Goal: Information Seeking & Learning: Learn about a topic

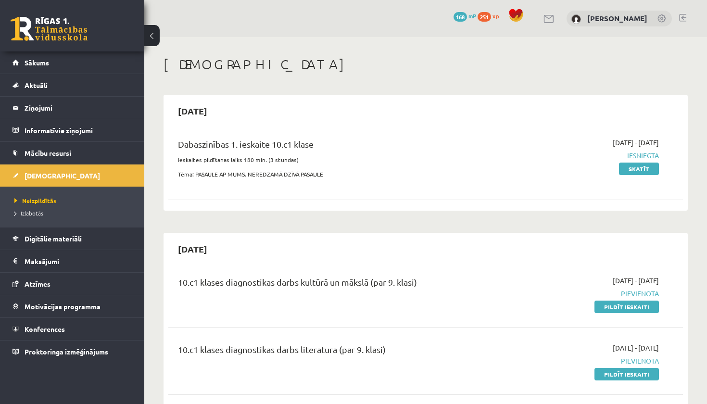
click at [34, 64] on span "Sākums" at bounding box center [37, 62] width 25 height 9
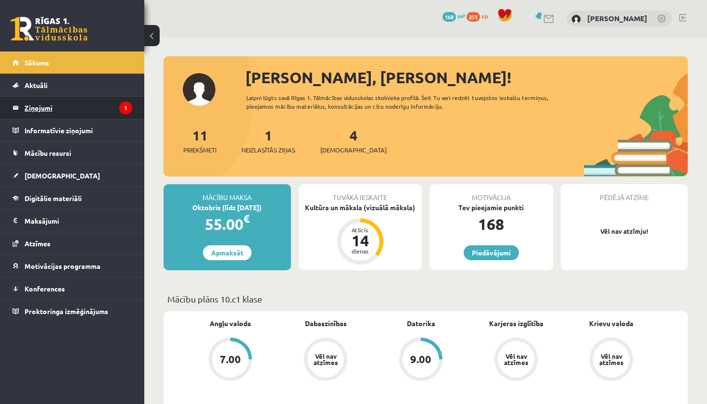
click at [50, 113] on legend "Ziņojumi 1" at bounding box center [79, 108] width 108 height 22
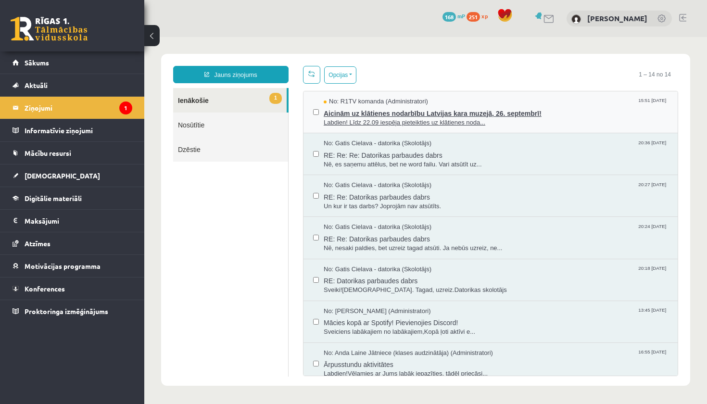
click at [395, 110] on span "Aicinām uz klātienes nodarbību Latvijas kara muzejā, 26. septembrī!" at bounding box center [496, 112] width 344 height 12
click at [358, 109] on span "Aicinām uz klātienes nodarbību Latvijas kara muzejā, 26. septembrī!" at bounding box center [496, 112] width 344 height 12
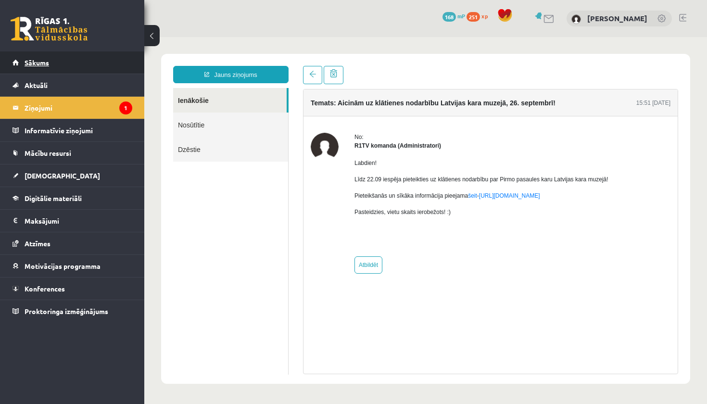
click at [46, 69] on link "Sākums" at bounding box center [73, 62] width 120 height 22
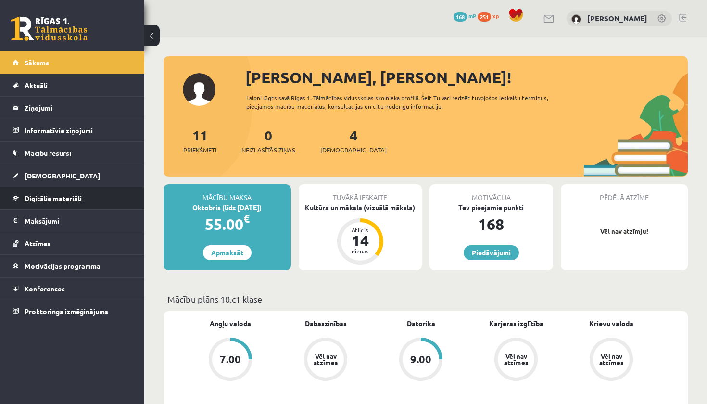
click at [54, 198] on span "Digitālie materiāli" at bounding box center [53, 198] width 57 height 9
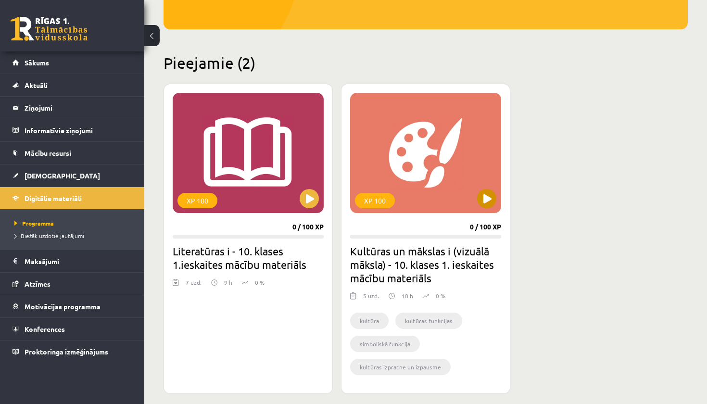
scroll to position [189, 0]
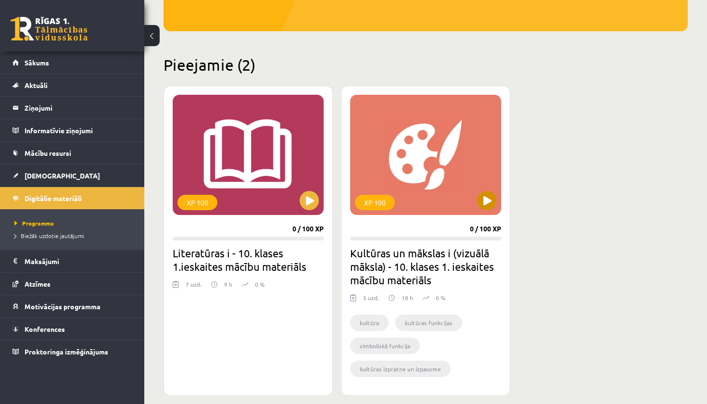
click at [493, 205] on button at bounding box center [486, 200] width 19 height 19
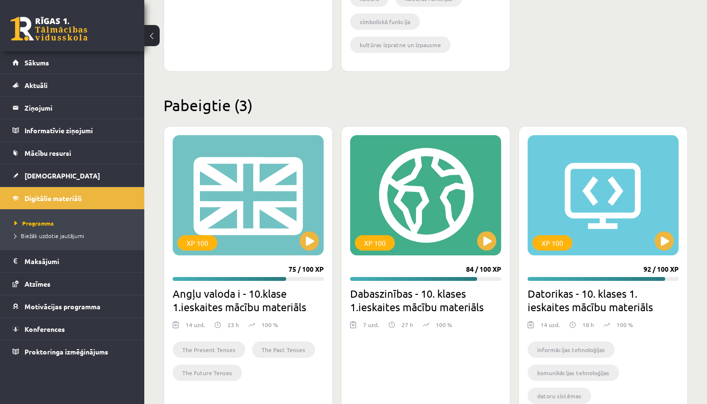
scroll to position [520, 0]
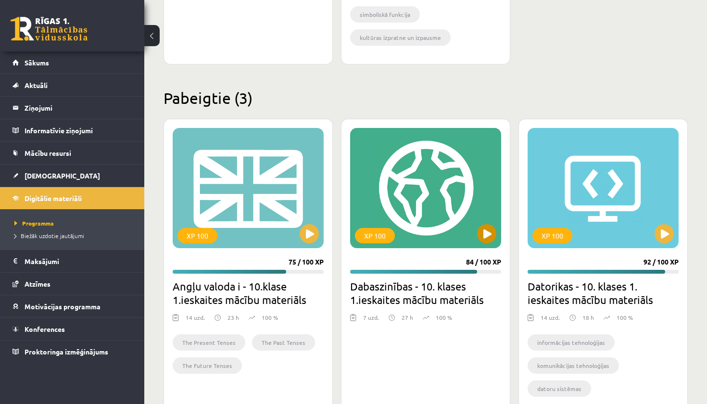
click at [485, 232] on button at bounding box center [486, 233] width 19 height 19
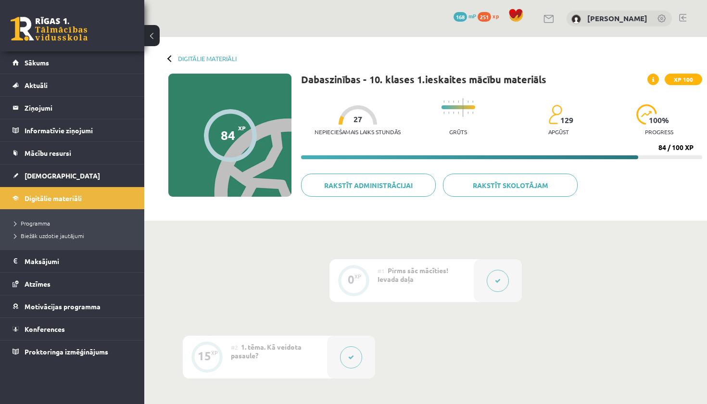
click at [501, 282] on button at bounding box center [498, 281] width 22 height 22
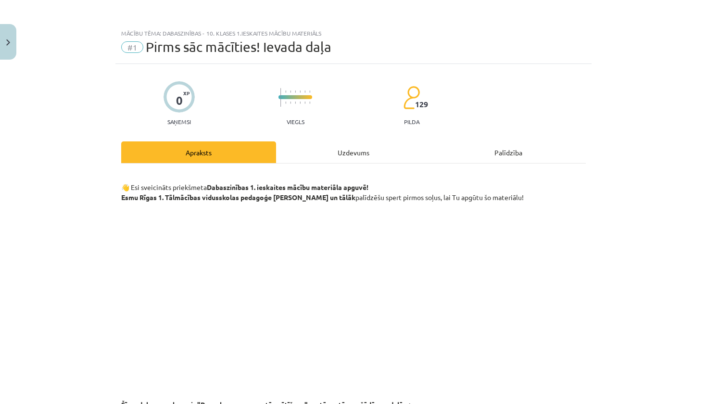
click at [344, 145] on div "Uzdevums" at bounding box center [353, 152] width 155 height 22
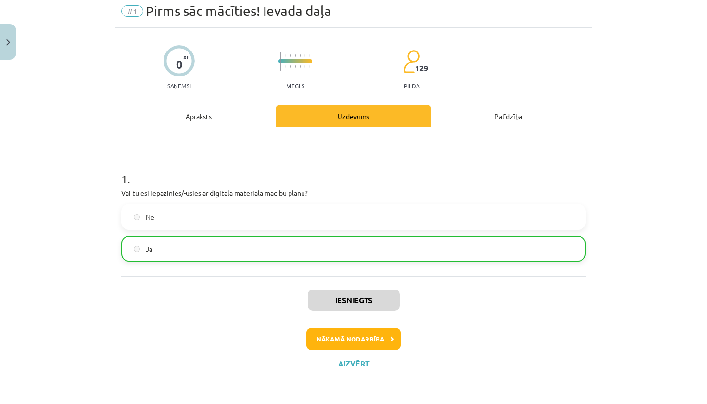
scroll to position [37, 0]
click at [355, 338] on button "Nākamā nodarbība" at bounding box center [353, 339] width 94 height 22
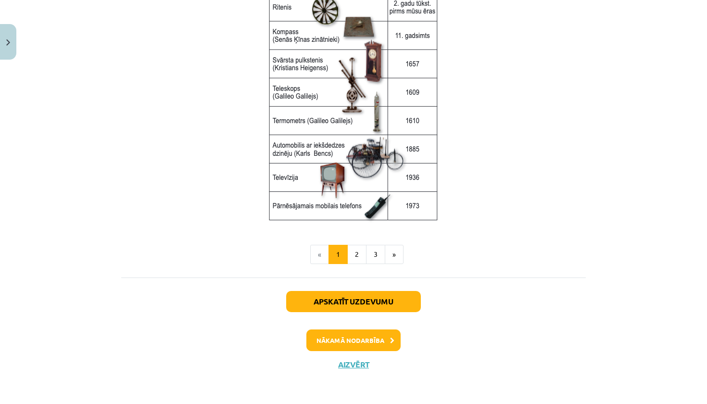
scroll to position [1273, 0]
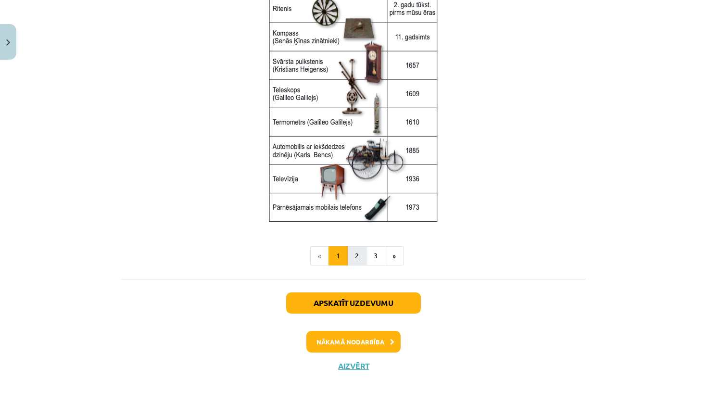
click at [357, 254] on button "2" at bounding box center [356, 255] width 19 height 19
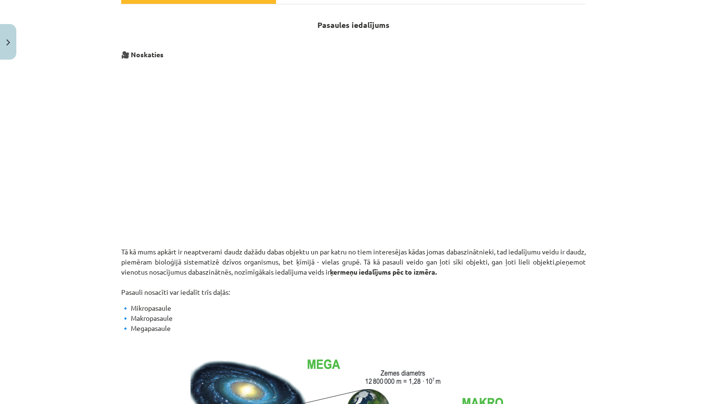
scroll to position [158, 0]
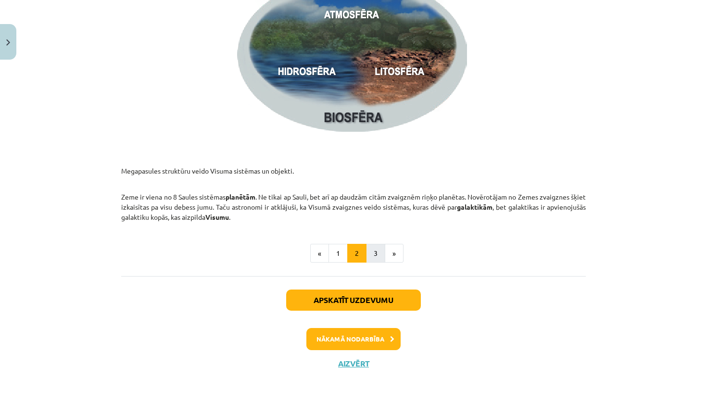
click at [377, 249] on button "3" at bounding box center [375, 253] width 19 height 19
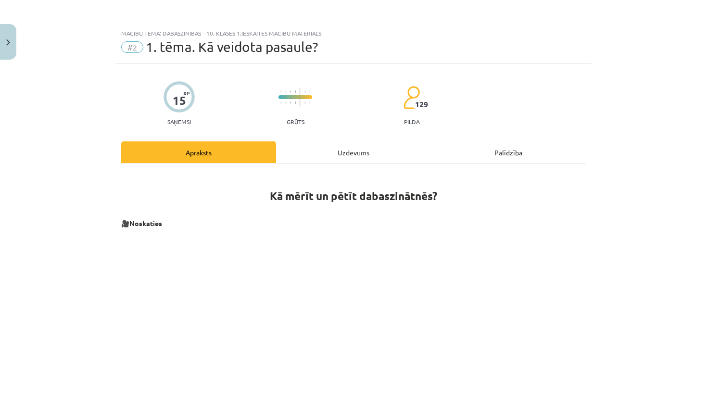
scroll to position [0, 0]
click at [351, 151] on div "Uzdevums" at bounding box center [353, 152] width 155 height 22
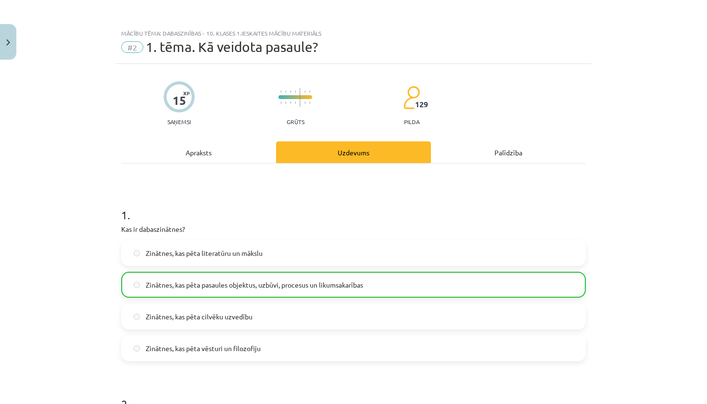
click at [191, 280] on span "Zinātnes, kas pēta pasaules objektus, uzbūvi, procesus un likumsakarības" at bounding box center [254, 285] width 217 height 10
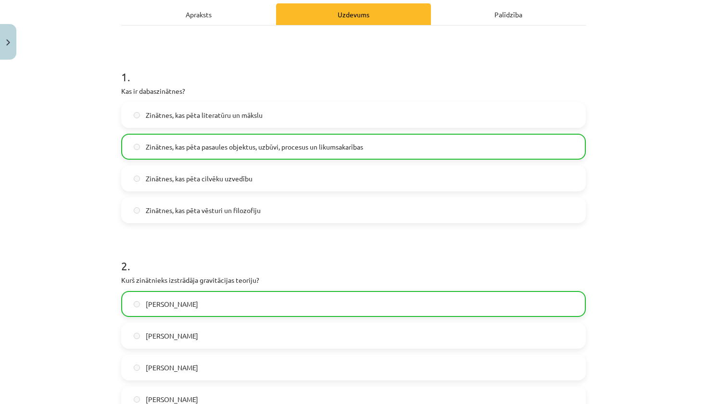
scroll to position [140, 0]
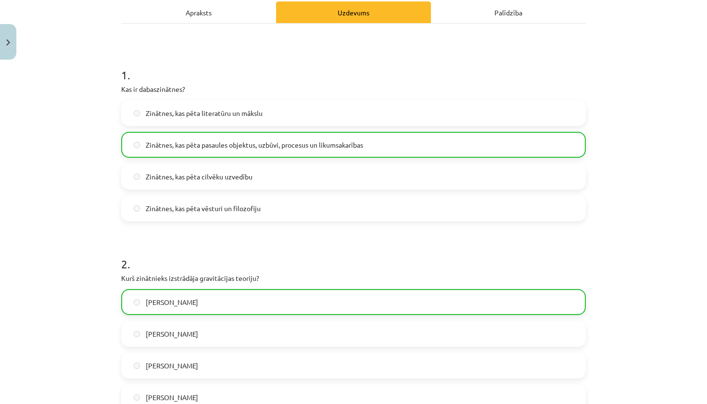
click at [151, 317] on div "[PERSON_NAME] [PERSON_NAME] [PERSON_NAME] [PERSON_NAME]" at bounding box center [353, 349] width 465 height 121
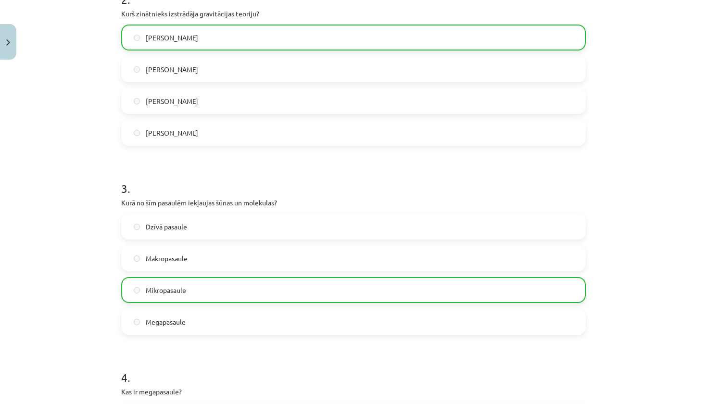
scroll to position [409, 0]
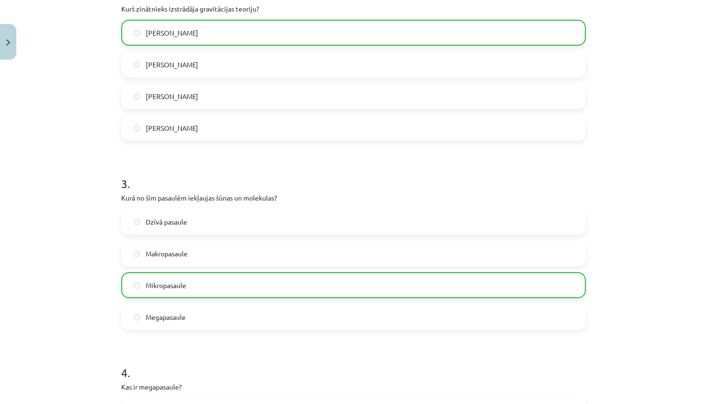
click at [167, 291] on label "Mikropasaule" at bounding box center [353, 285] width 463 height 24
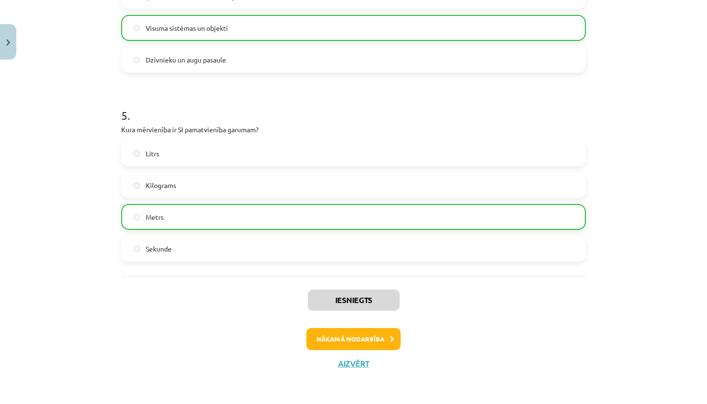
scroll to position [857, 0]
click at [369, 343] on button "Nākamā nodarbība" at bounding box center [353, 339] width 94 height 22
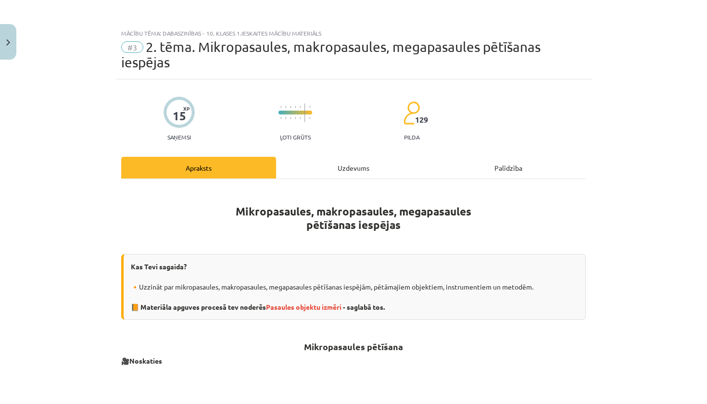
scroll to position [0, 0]
click at [318, 177] on div "Uzdevums" at bounding box center [353, 168] width 155 height 22
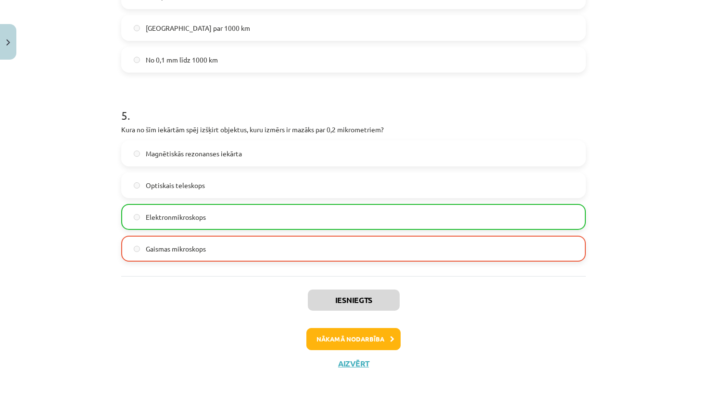
scroll to position [872, 0]
click at [357, 367] on button "Aizvērt" at bounding box center [353, 364] width 37 height 10
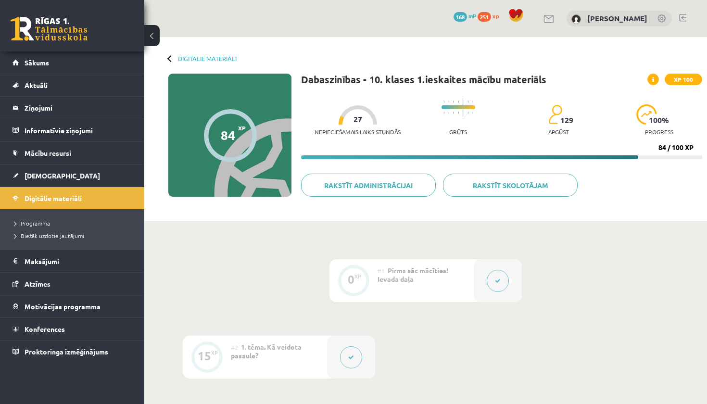
click at [221, 149] on div at bounding box center [230, 135] width 53 height 53
click at [32, 177] on span "[DEMOGRAPHIC_DATA]" at bounding box center [63, 175] width 76 height 9
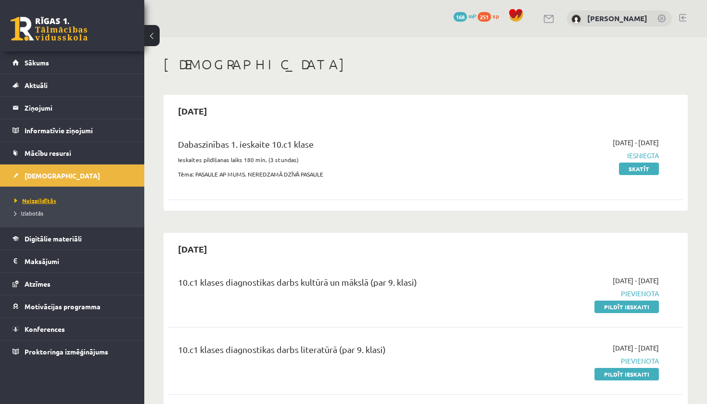
click at [36, 200] on span "Neizpildītās" at bounding box center [35, 201] width 42 height 8
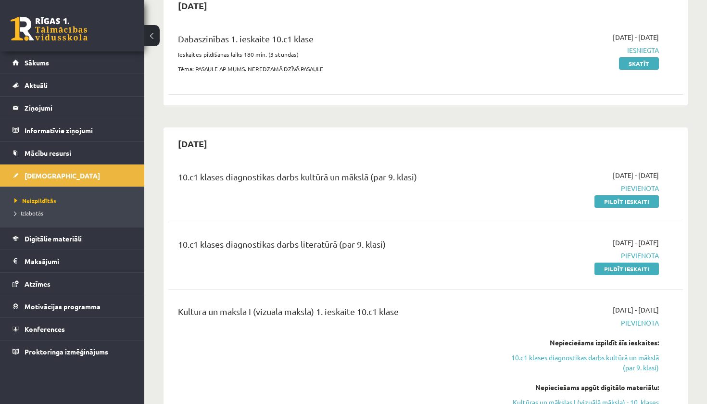
scroll to position [129, 0]
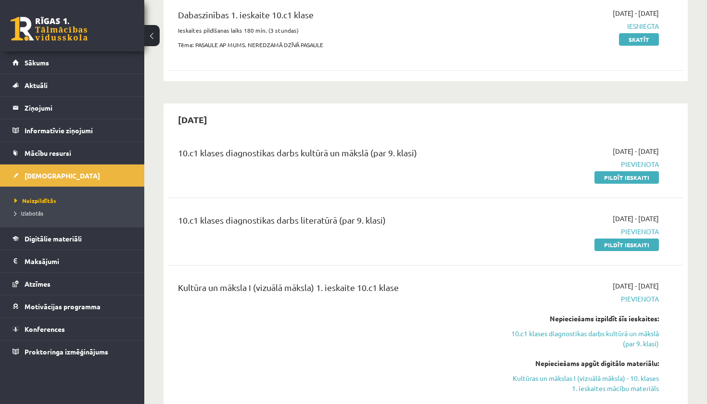
drag, startPoint x: 206, startPoint y: 120, endPoint x: 242, endPoint y: 117, distance: 36.2
click at [242, 117] on div "[DATE]" at bounding box center [425, 119] width 515 height 23
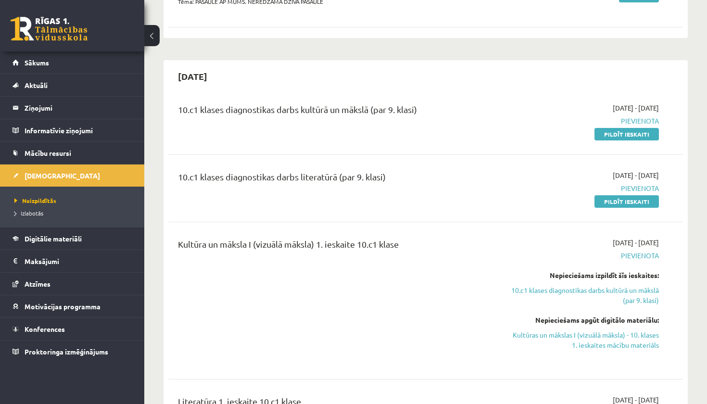
scroll to position [90, 0]
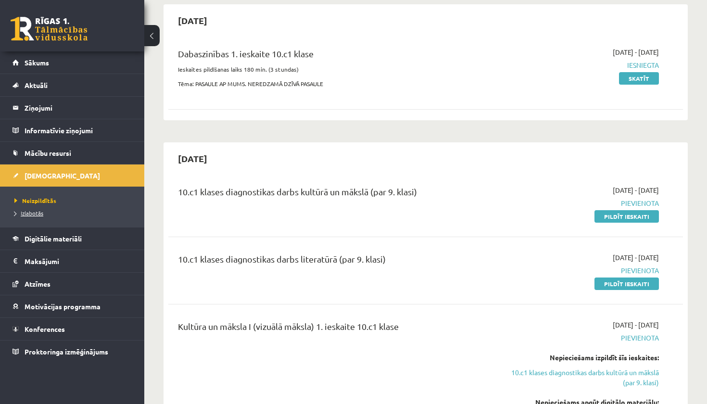
click at [33, 214] on span "Izlabotās" at bounding box center [28, 213] width 29 height 8
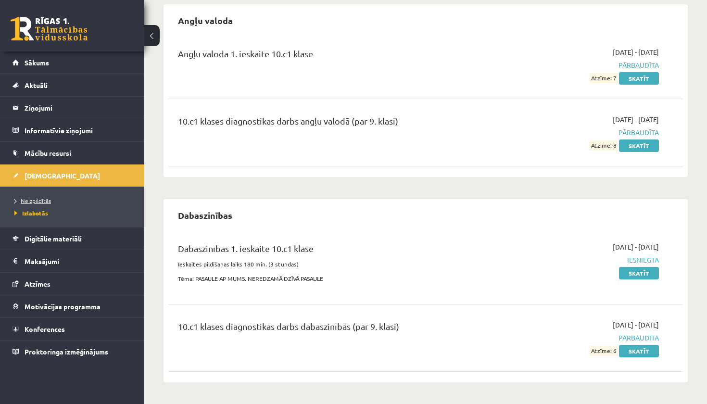
click at [33, 200] on span "Neizpildītās" at bounding box center [32, 201] width 37 height 8
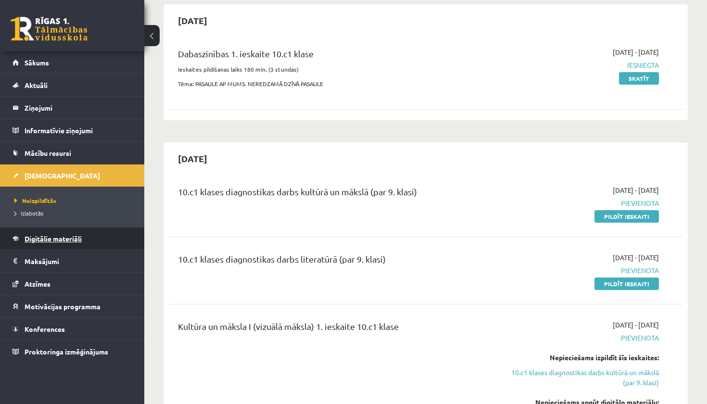
click at [47, 237] on span "Digitālie materiāli" at bounding box center [53, 238] width 57 height 9
